Goal: Transaction & Acquisition: Purchase product/service

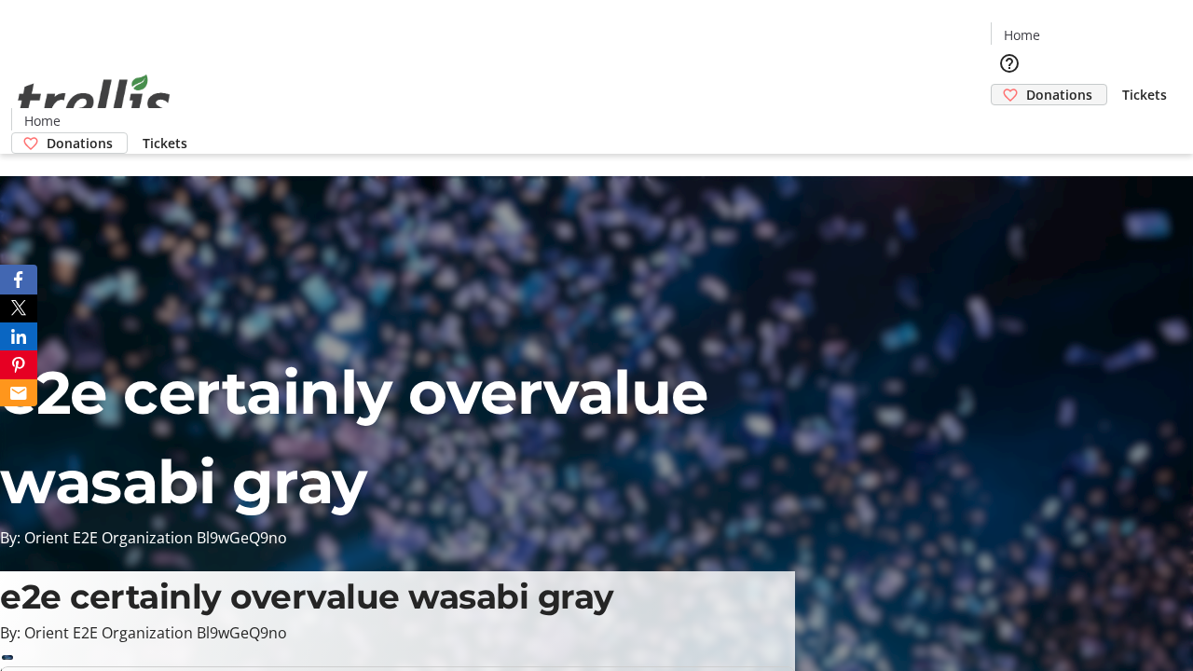
click at [1026, 85] on span "Donations" at bounding box center [1059, 95] width 66 height 20
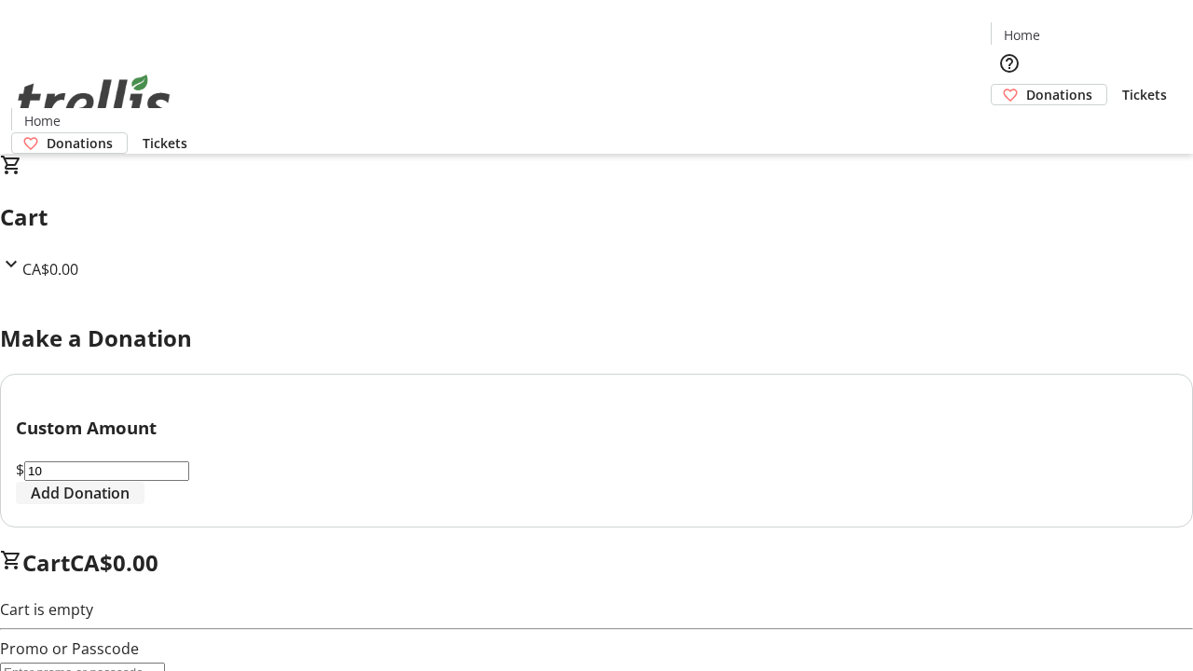
click at [130, 504] on span "Add Donation" at bounding box center [80, 493] width 99 height 22
